Goal: Task Accomplishment & Management: Manage account settings

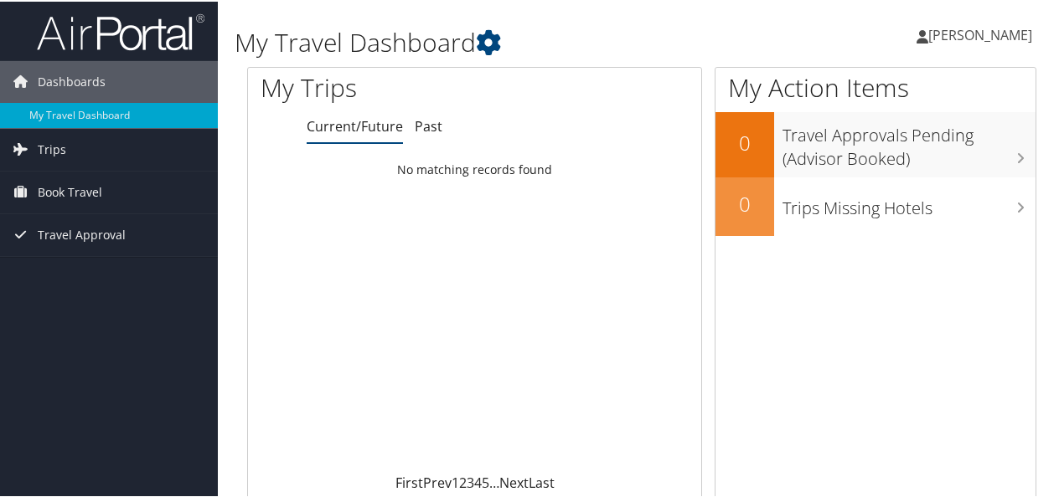
click at [965, 28] on span "[PERSON_NAME]" at bounding box center [980, 33] width 104 height 18
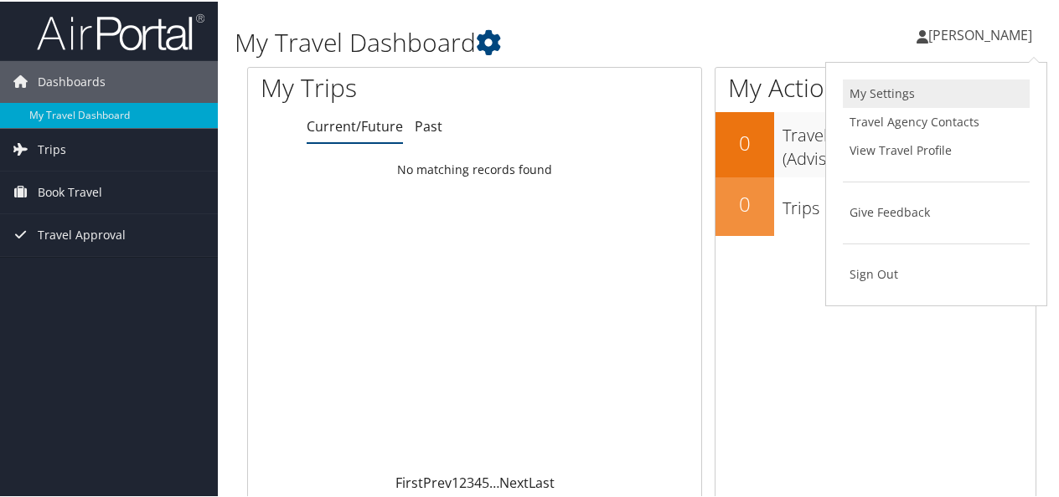
click at [851, 86] on link "My Settings" at bounding box center [936, 92] width 187 height 28
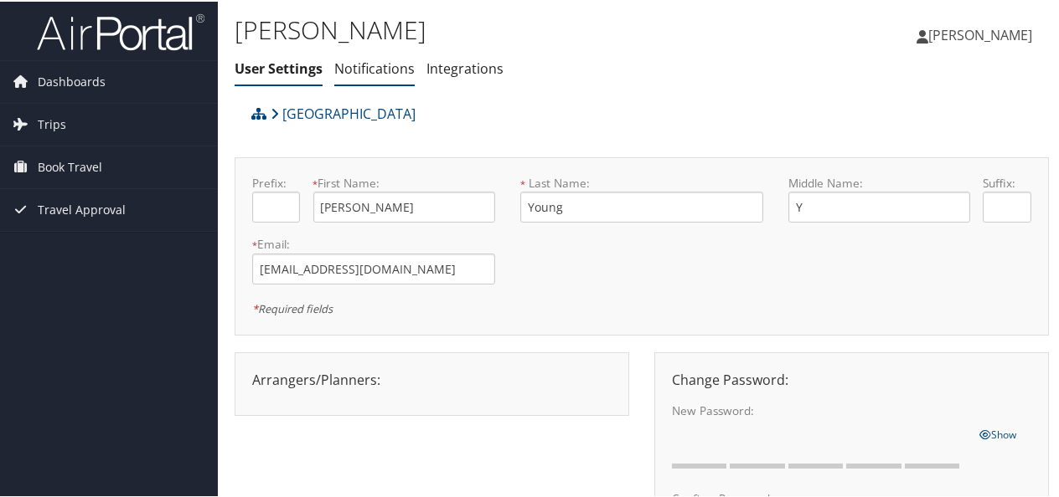
click at [393, 64] on link "Notifications" at bounding box center [374, 67] width 80 height 18
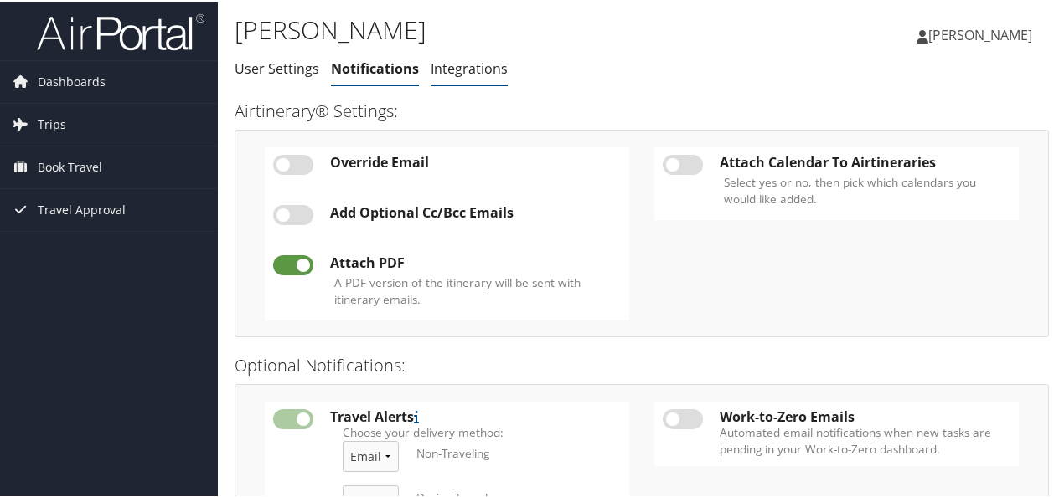
click at [481, 57] on li "Integrations" at bounding box center [468, 68] width 77 height 30
click at [482, 64] on link "Integrations" at bounding box center [468, 67] width 77 height 18
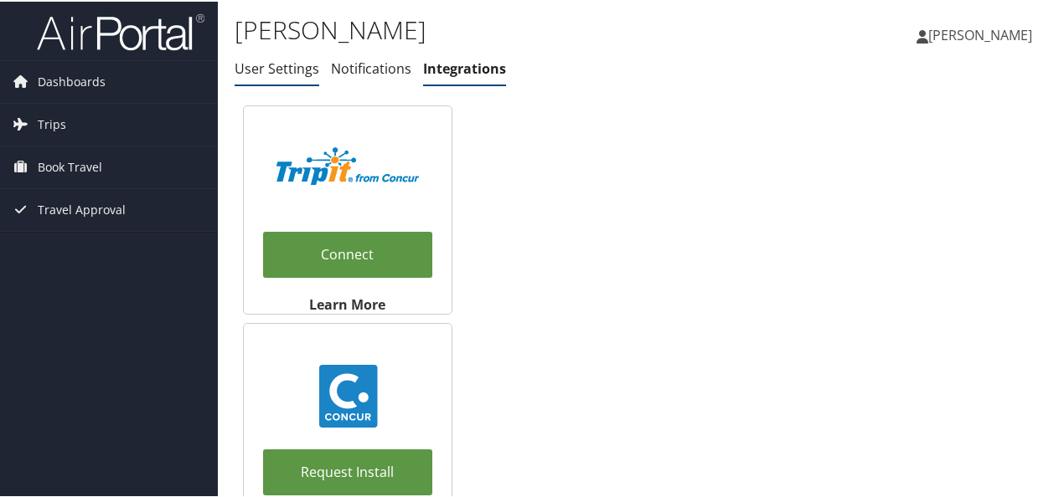
click at [248, 59] on link "User Settings" at bounding box center [276, 67] width 85 height 18
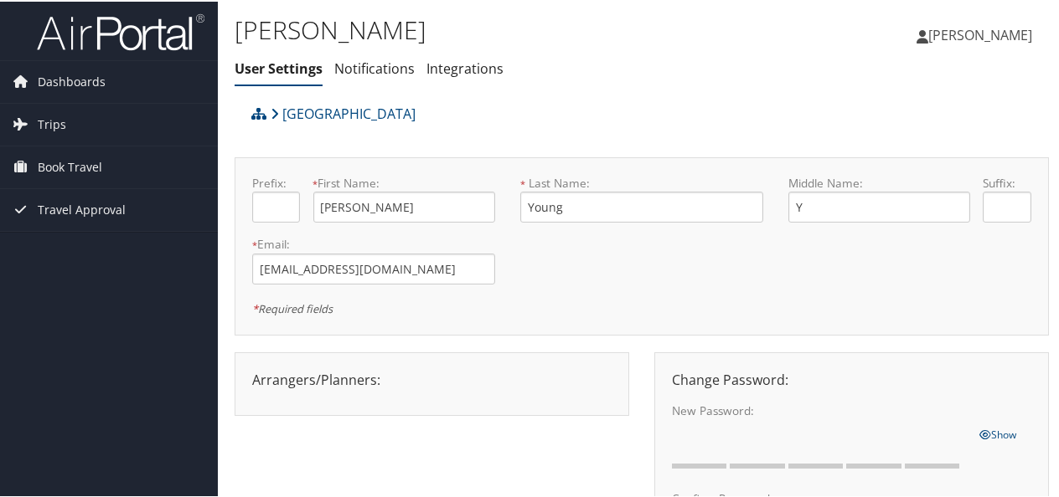
click at [951, 33] on span "[PERSON_NAME]" at bounding box center [980, 33] width 104 height 18
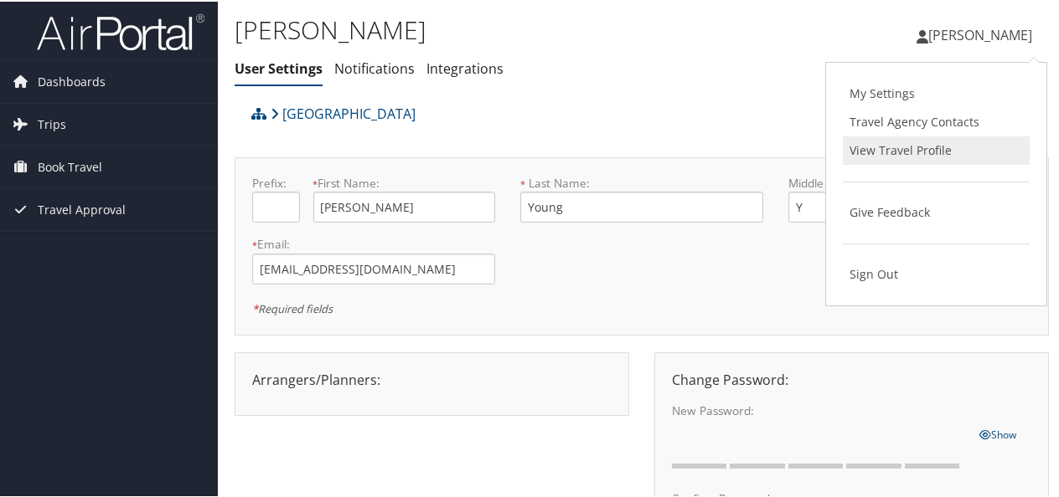
click at [906, 145] on link "View Travel Profile" at bounding box center [936, 149] width 187 height 28
